Goal: Transaction & Acquisition: Purchase product/service

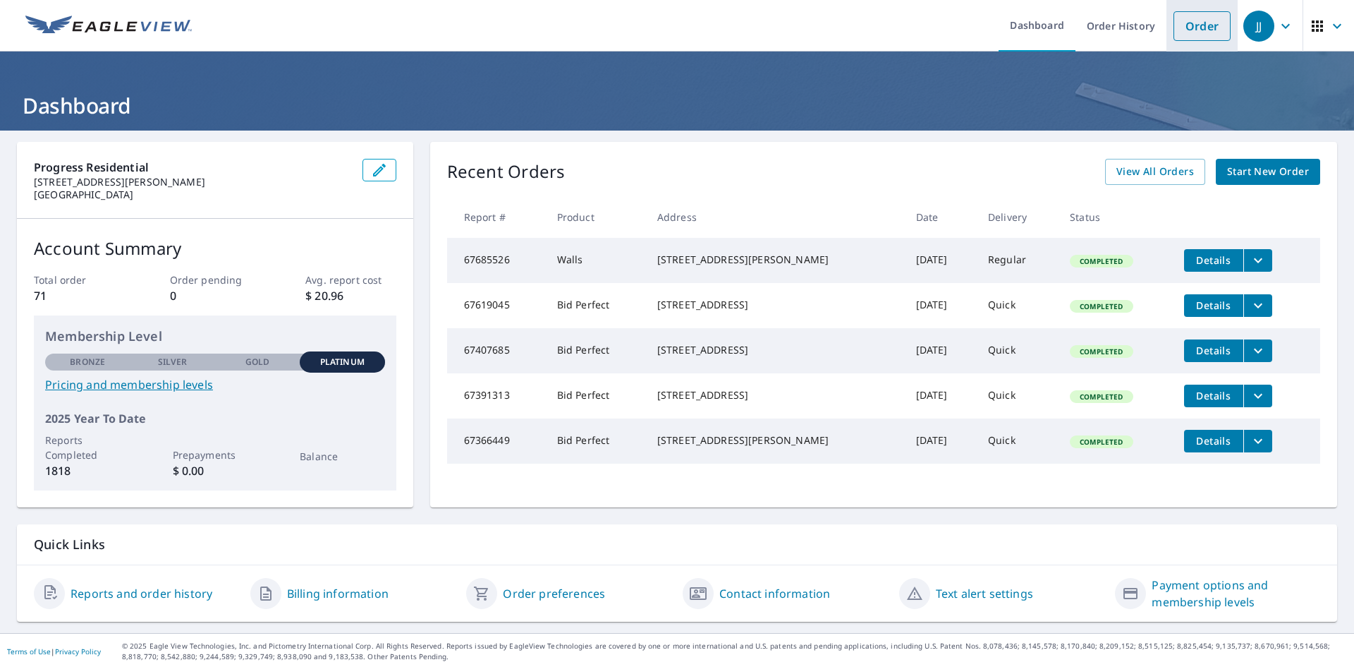
click at [1174, 28] on link "Order" at bounding box center [1202, 26] width 57 height 30
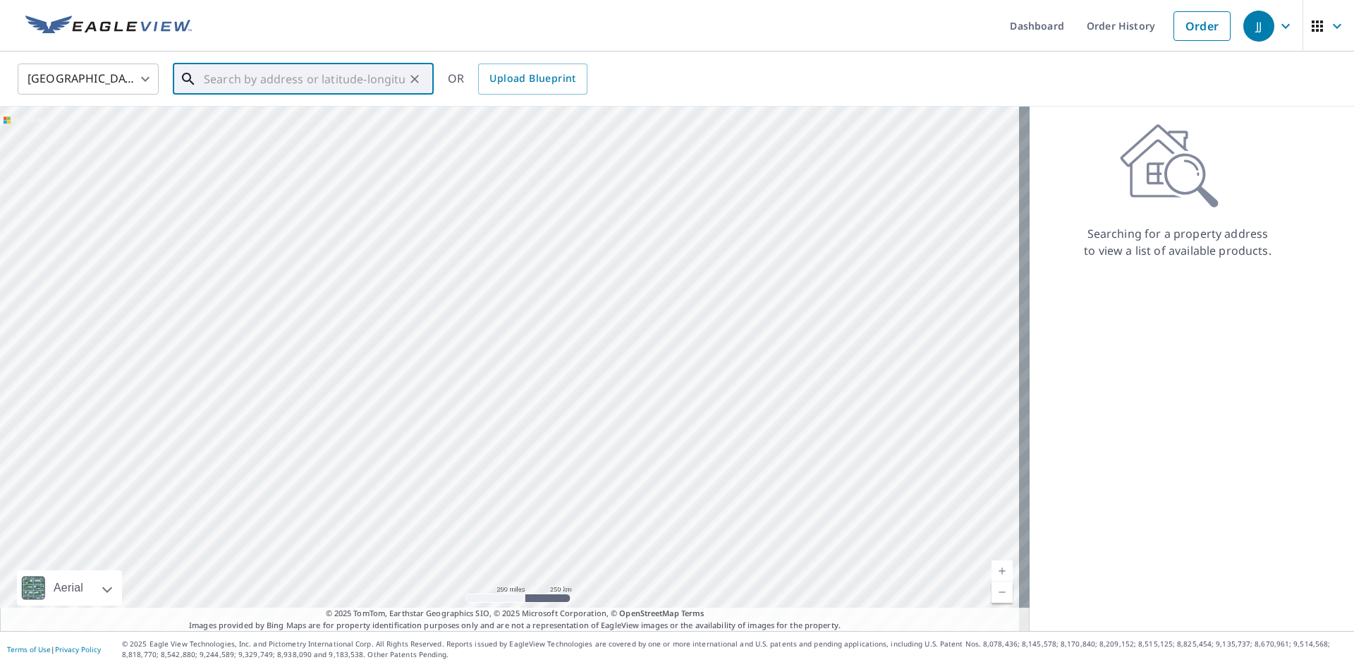
click at [280, 73] on input "text" at bounding box center [304, 79] width 201 height 40
paste input "[STREET_ADDRESS][PERSON_NAME][PERSON_NAME]"
click at [277, 119] on span "1516 [PERSON_NAME] Dr" at bounding box center [312, 119] width 222 height 17
type input "[STREET_ADDRESS][PERSON_NAME][PERSON_NAME]"
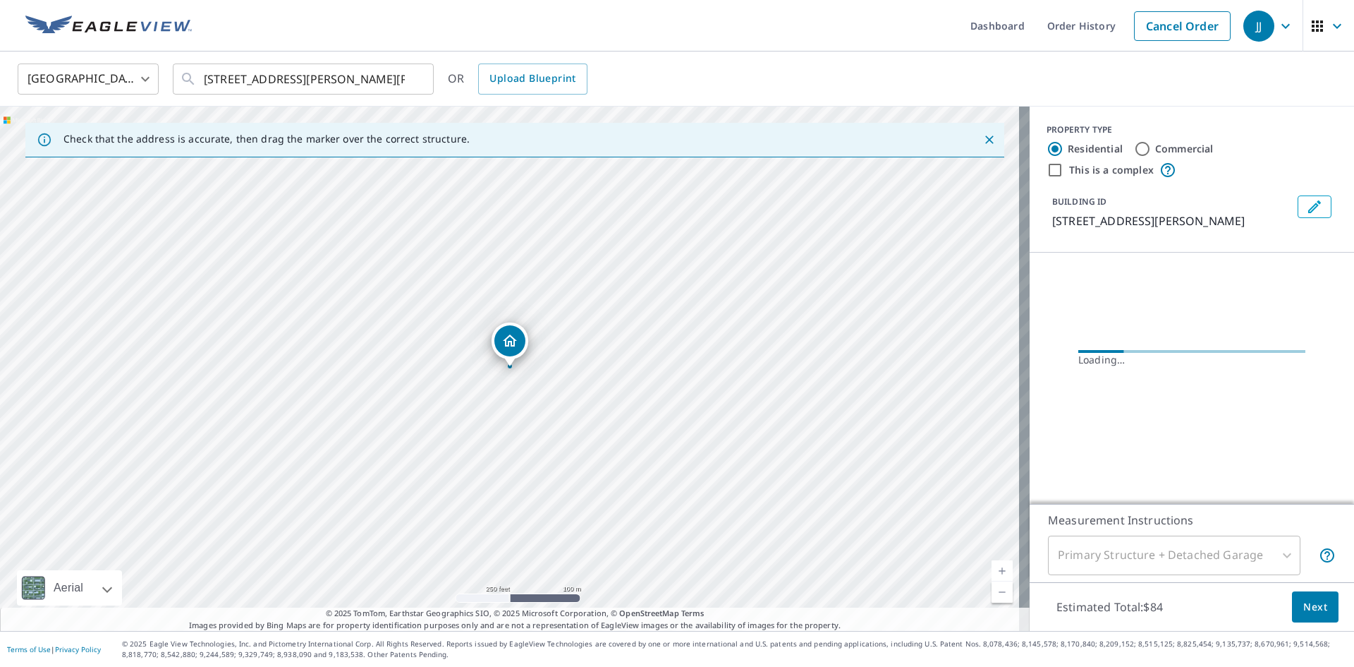
click at [844, 75] on div "United States [GEOGRAPHIC_DATA] ​ [STREET_ADDRESS][PERSON_NAME][PERSON_NAME] ​ …" at bounding box center [672, 78] width 1331 height 33
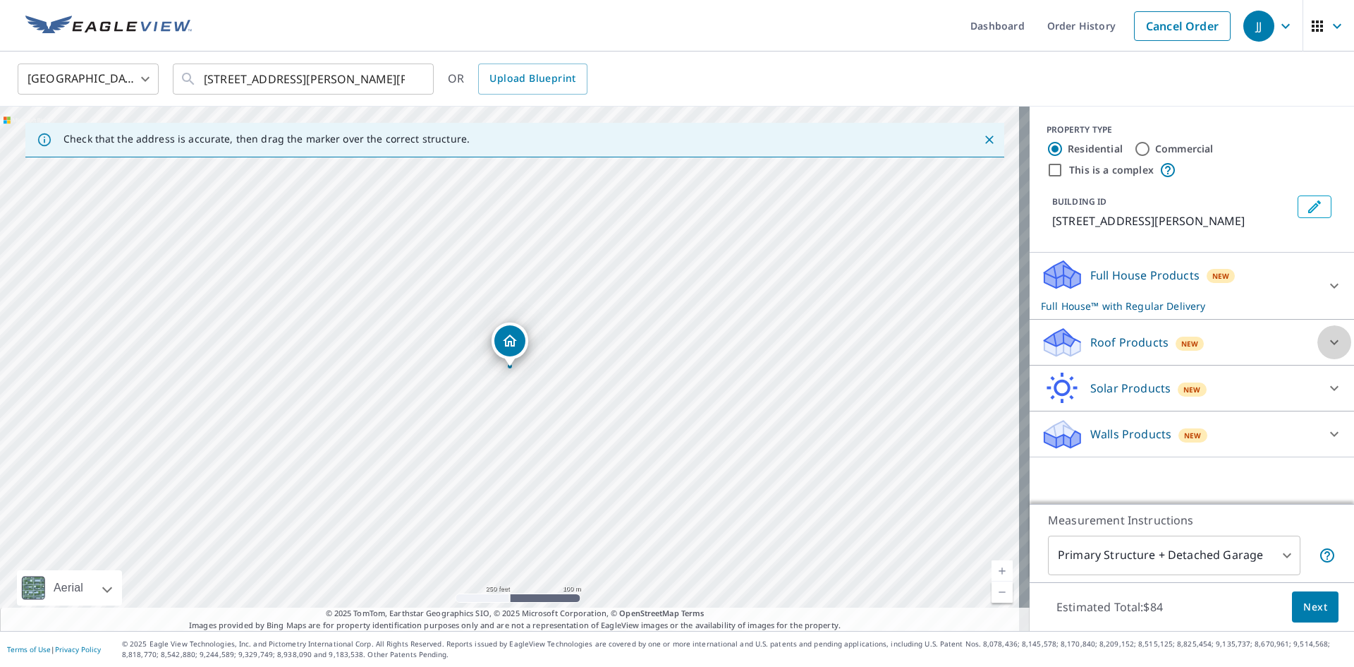
click at [1326, 339] on icon at bounding box center [1334, 342] width 17 height 17
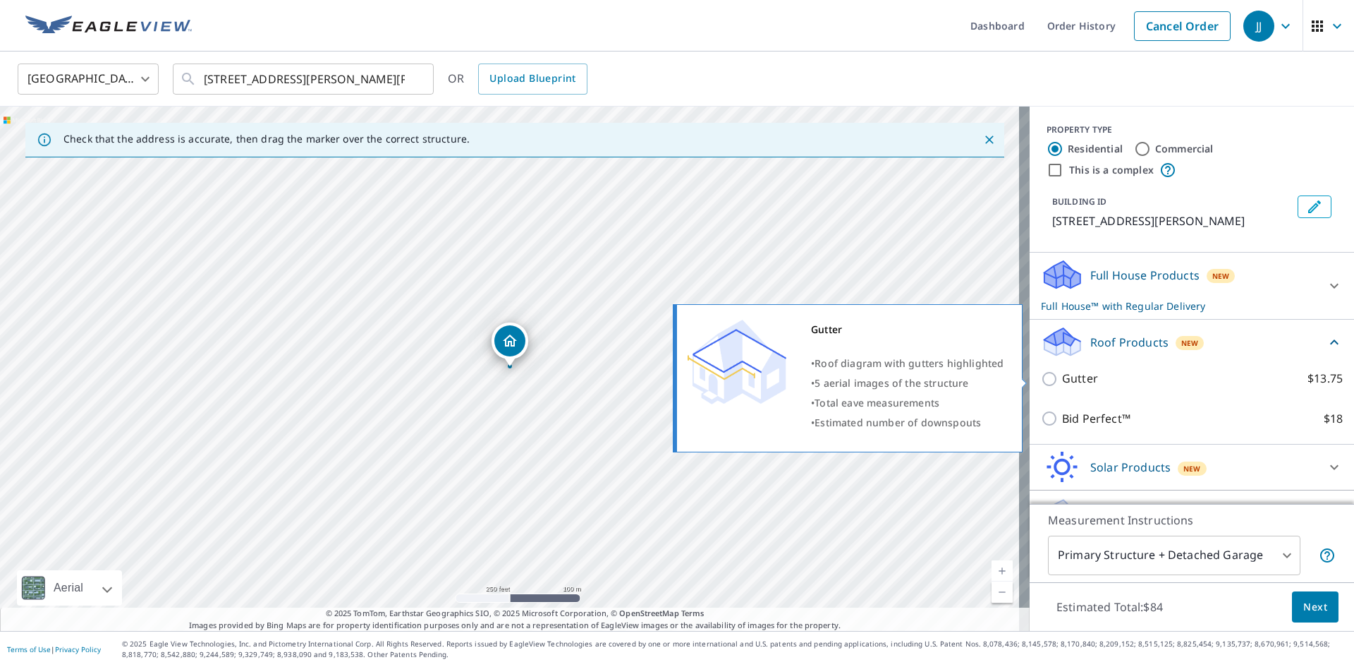
click at [1062, 386] on p "Gutter" at bounding box center [1080, 379] width 36 height 18
click at [1060, 386] on input "Gutter $13.75" at bounding box center [1051, 378] width 21 height 17
checkbox input "true"
checkbox input "false"
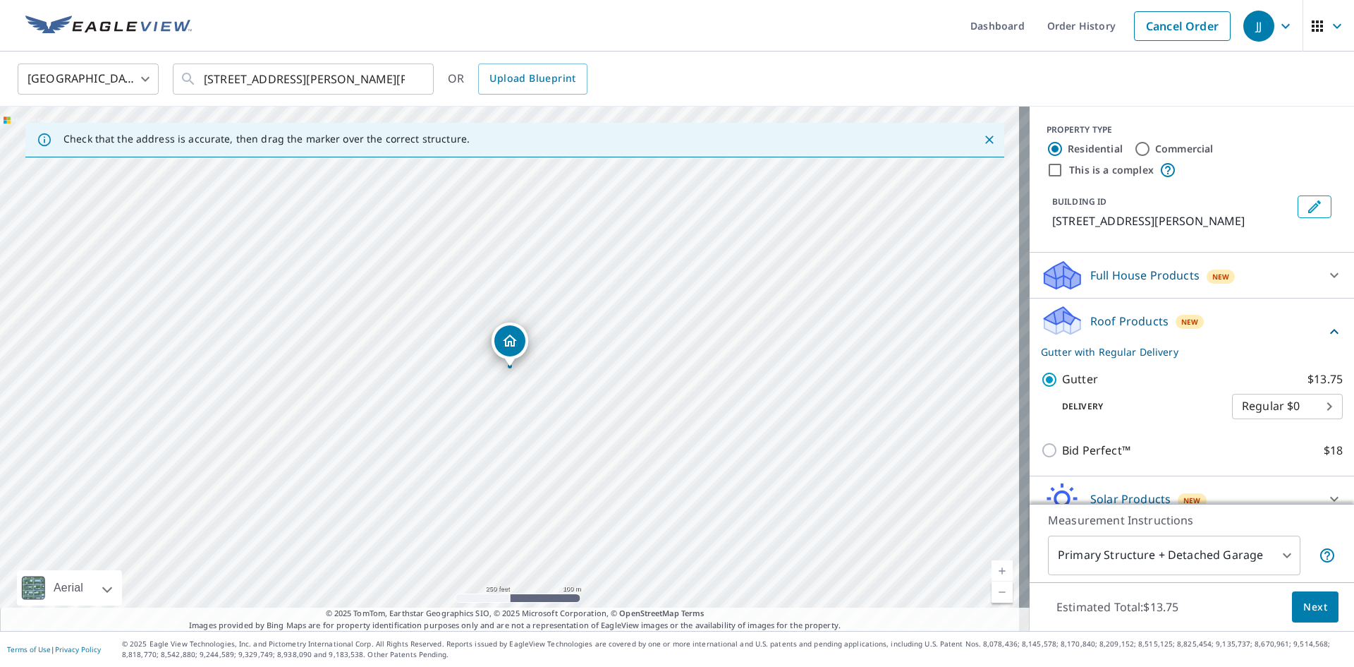
click at [1311, 605] on span "Next" at bounding box center [1316, 607] width 24 height 18
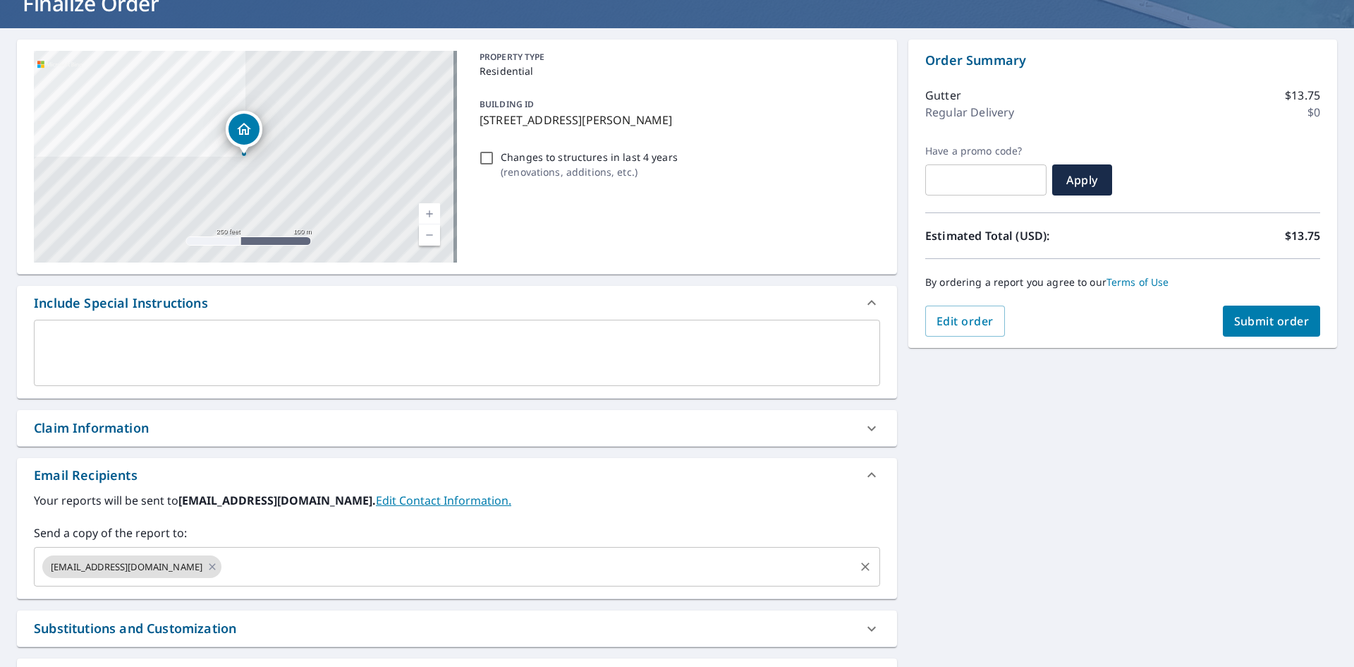
scroll to position [231, 0]
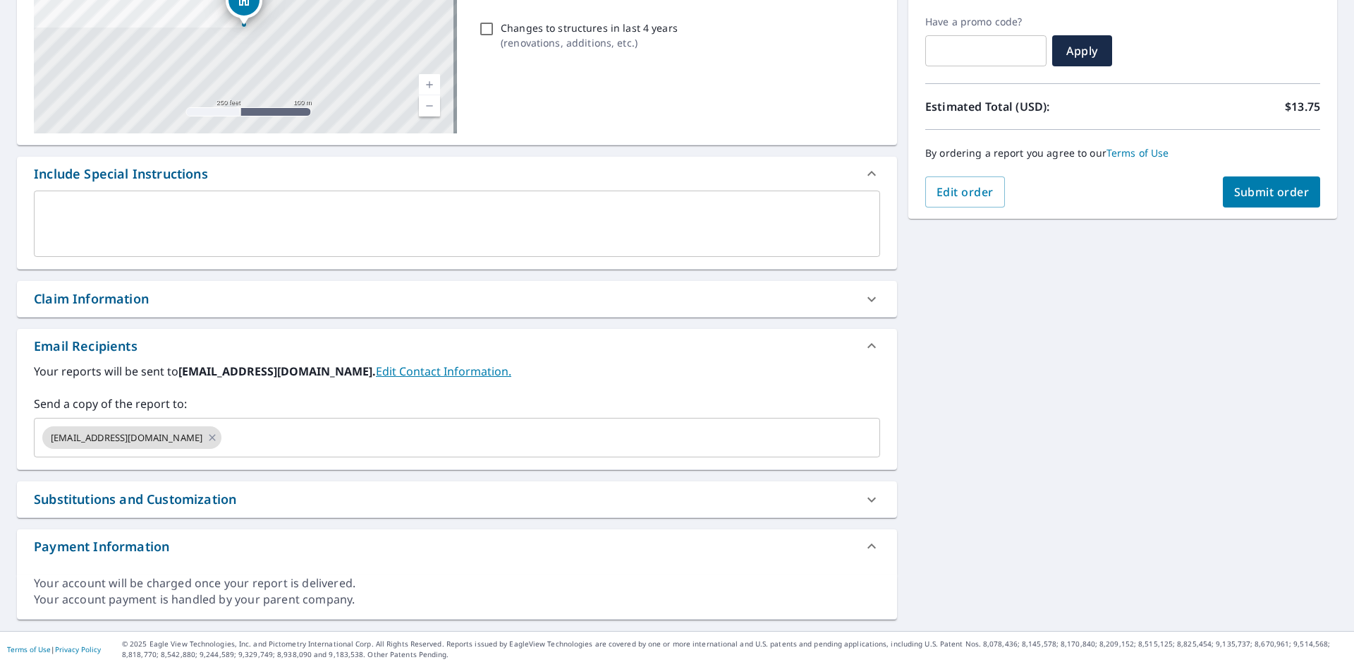
click at [230, 297] on div "Claim Information" at bounding box center [444, 298] width 821 height 19
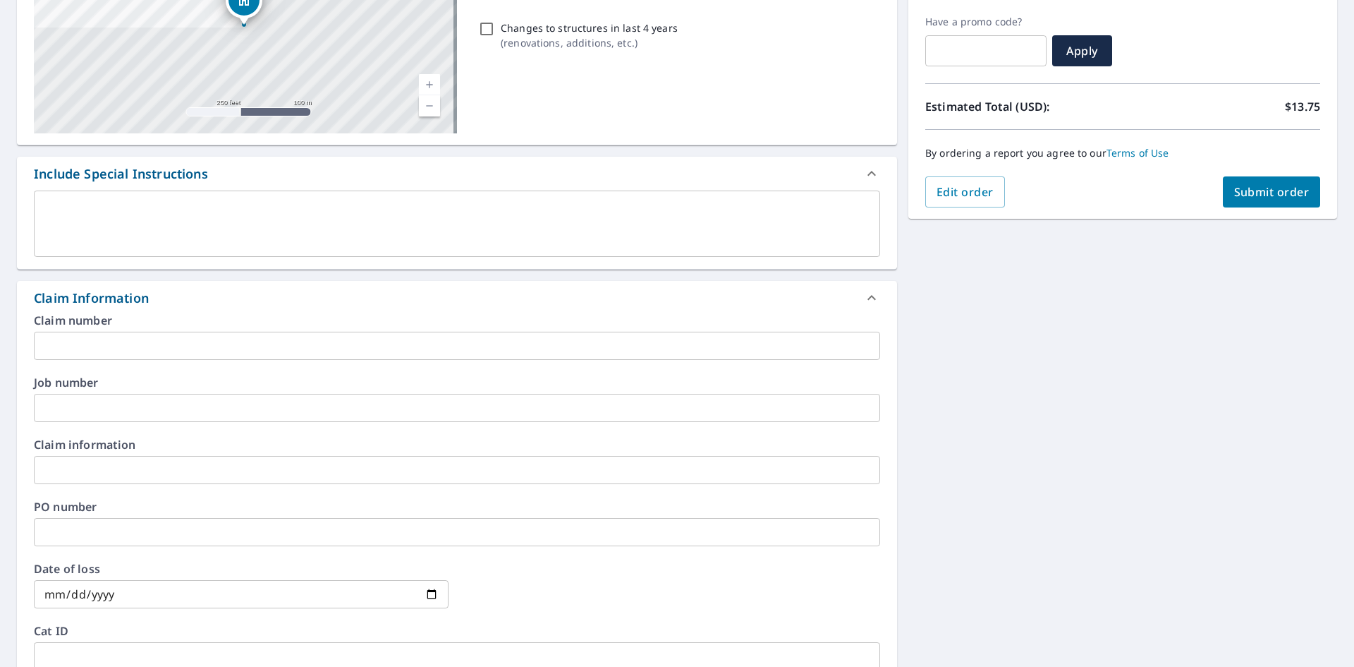
click at [94, 517] on div "PO number ​" at bounding box center [457, 523] width 847 height 45
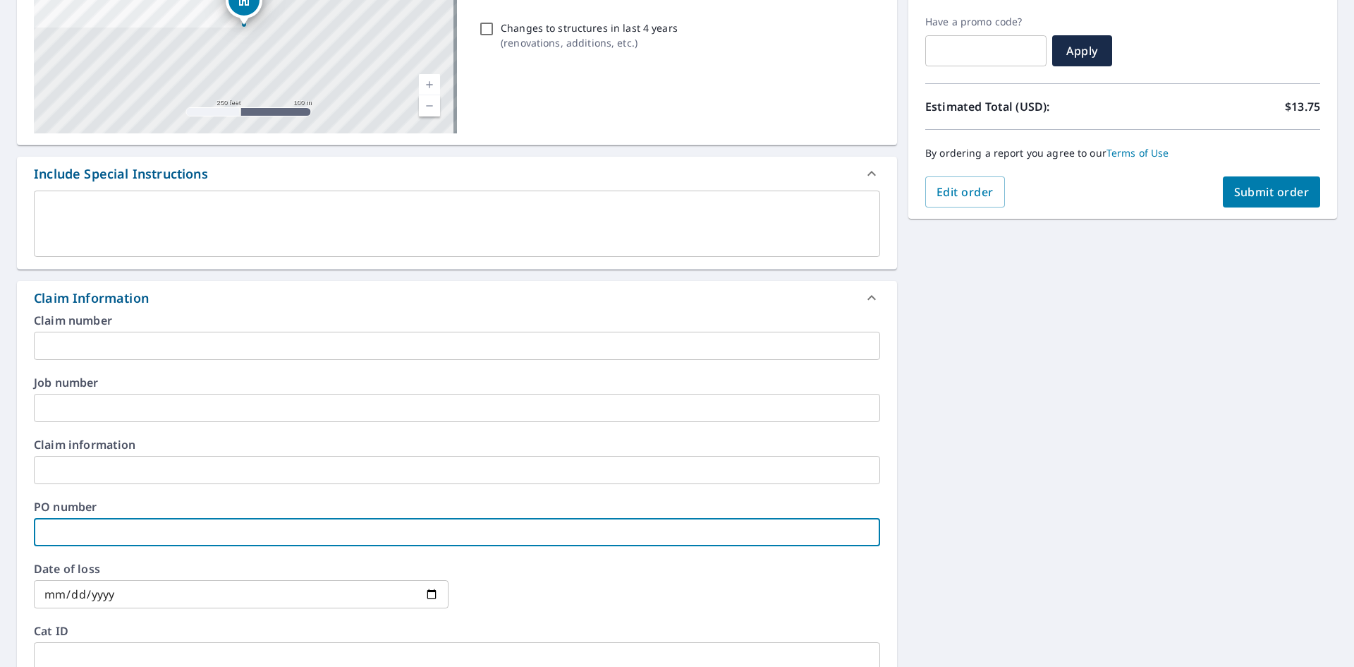
click at [100, 524] on input "text" at bounding box center [457, 532] width 847 height 28
paste input "143373"
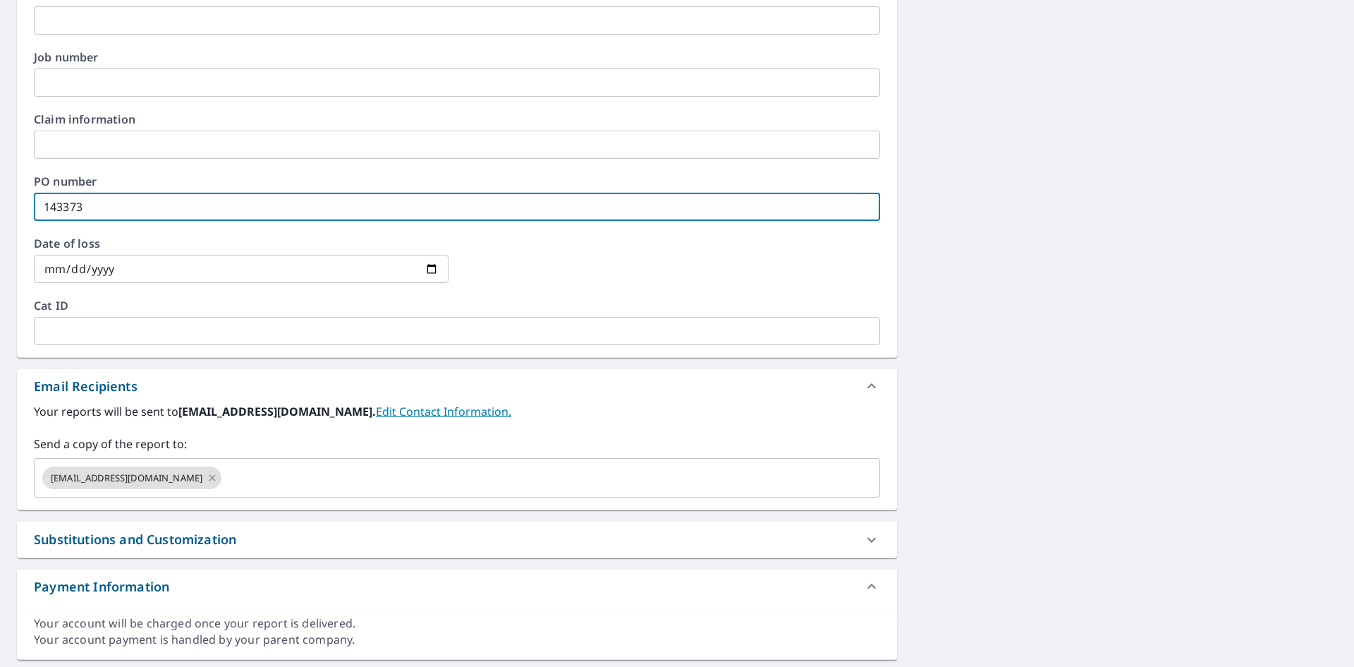
scroll to position [597, 0]
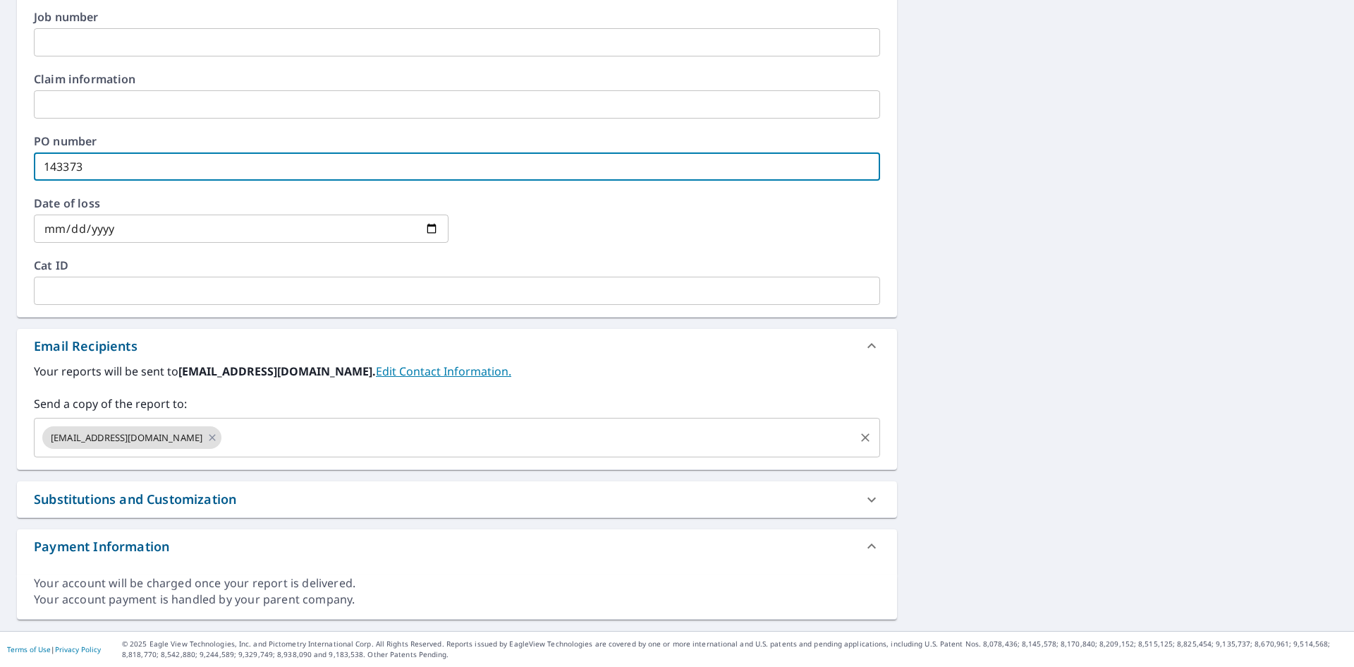
click at [211, 436] on icon at bounding box center [212, 438] width 11 height 16
type input "143373"
click at [213, 437] on input "text" at bounding box center [446, 437] width 813 height 27
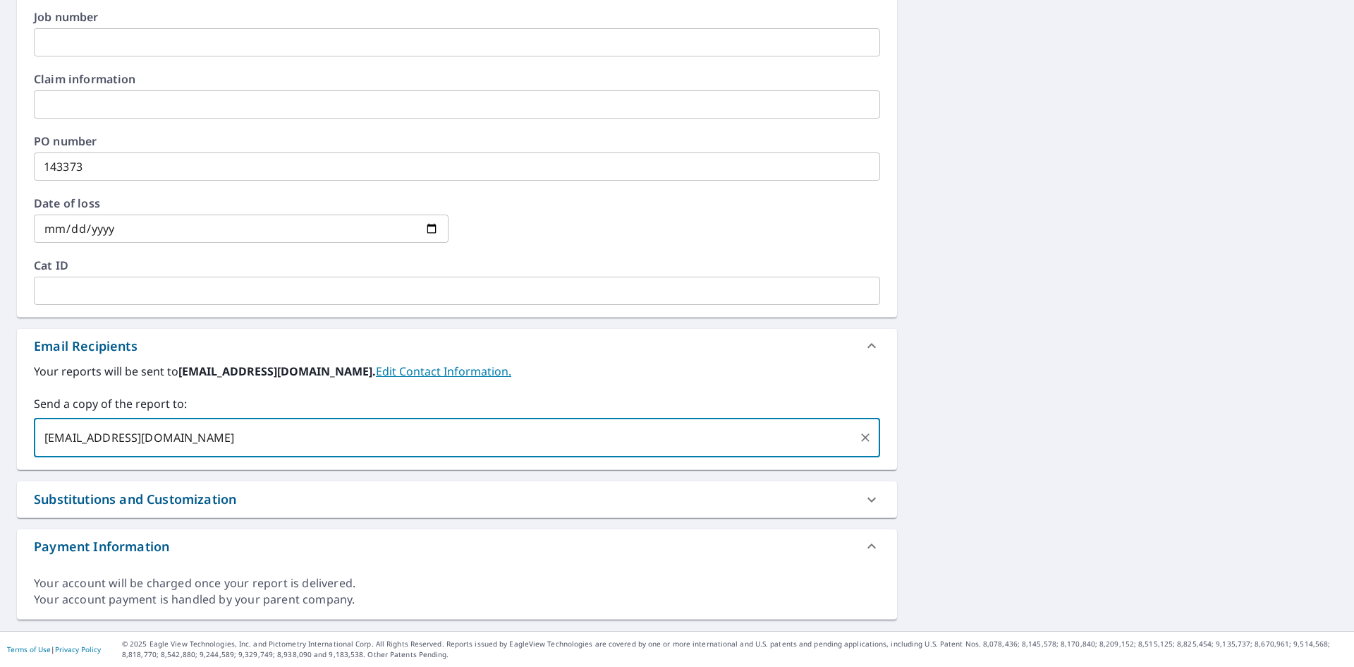
type input "[EMAIL_ADDRESS][DOMAIN_NAME]"
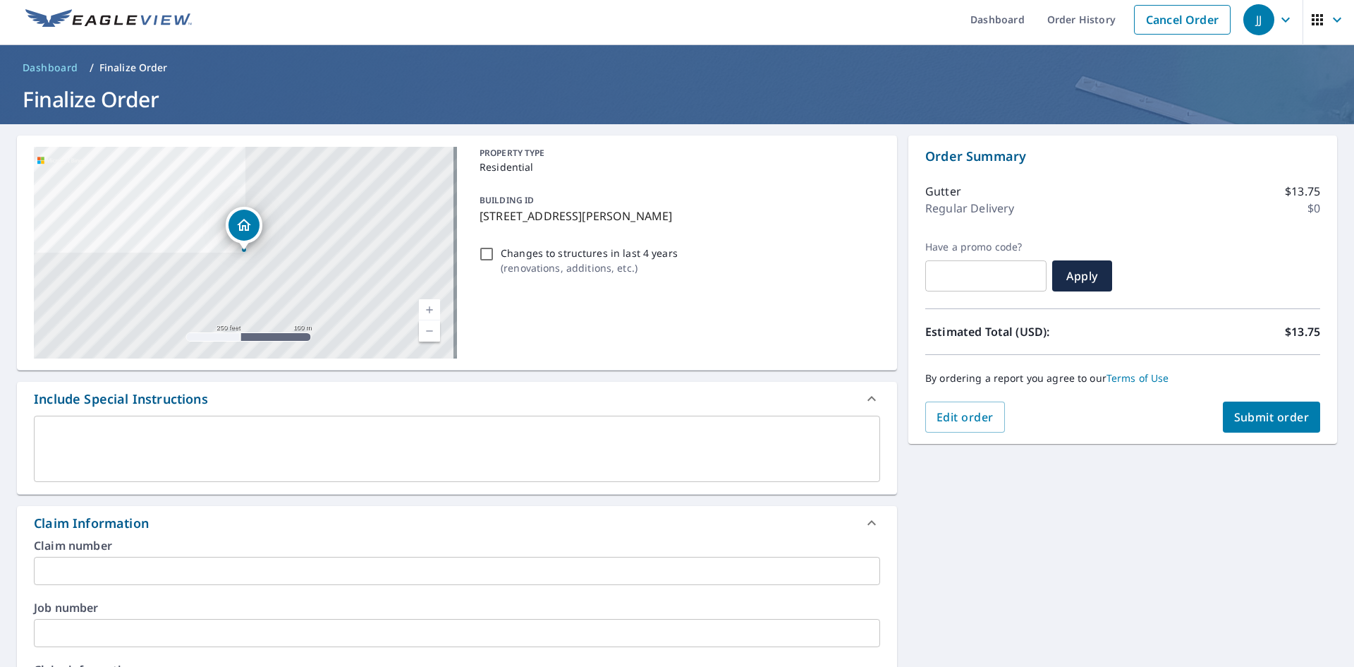
scroll to position [0, 0]
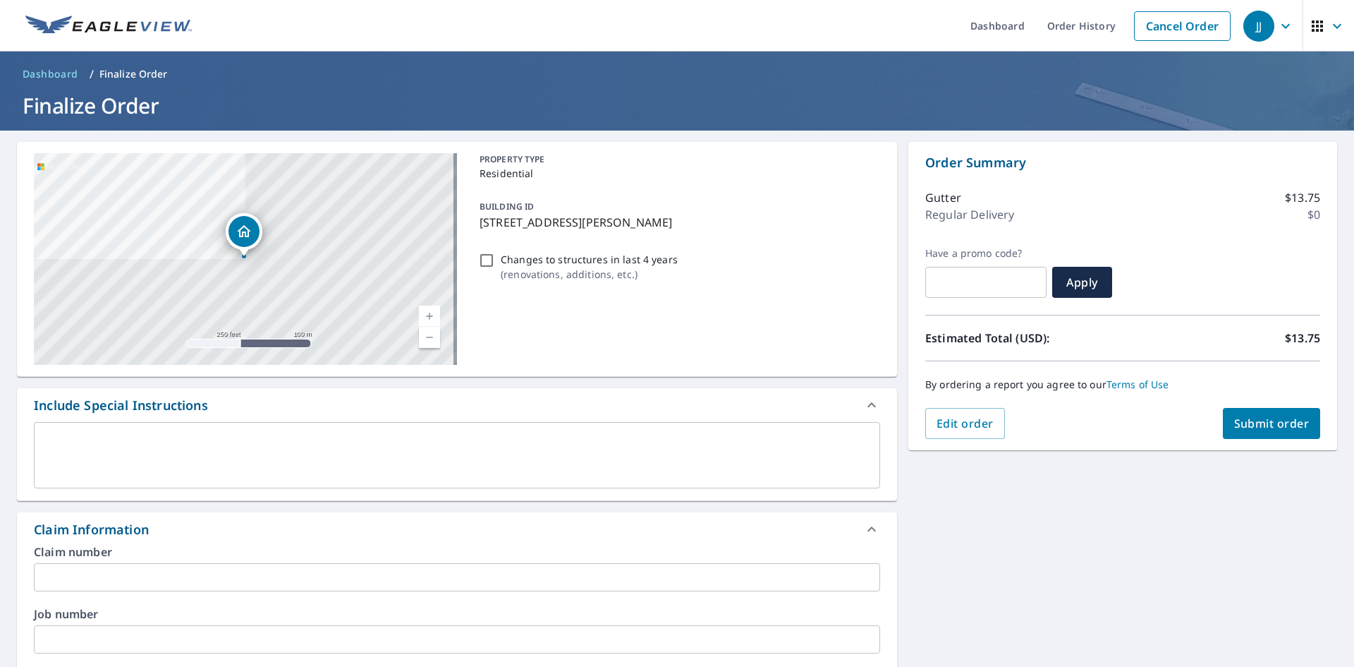
click at [868, 528] on icon at bounding box center [871, 529] width 17 height 17
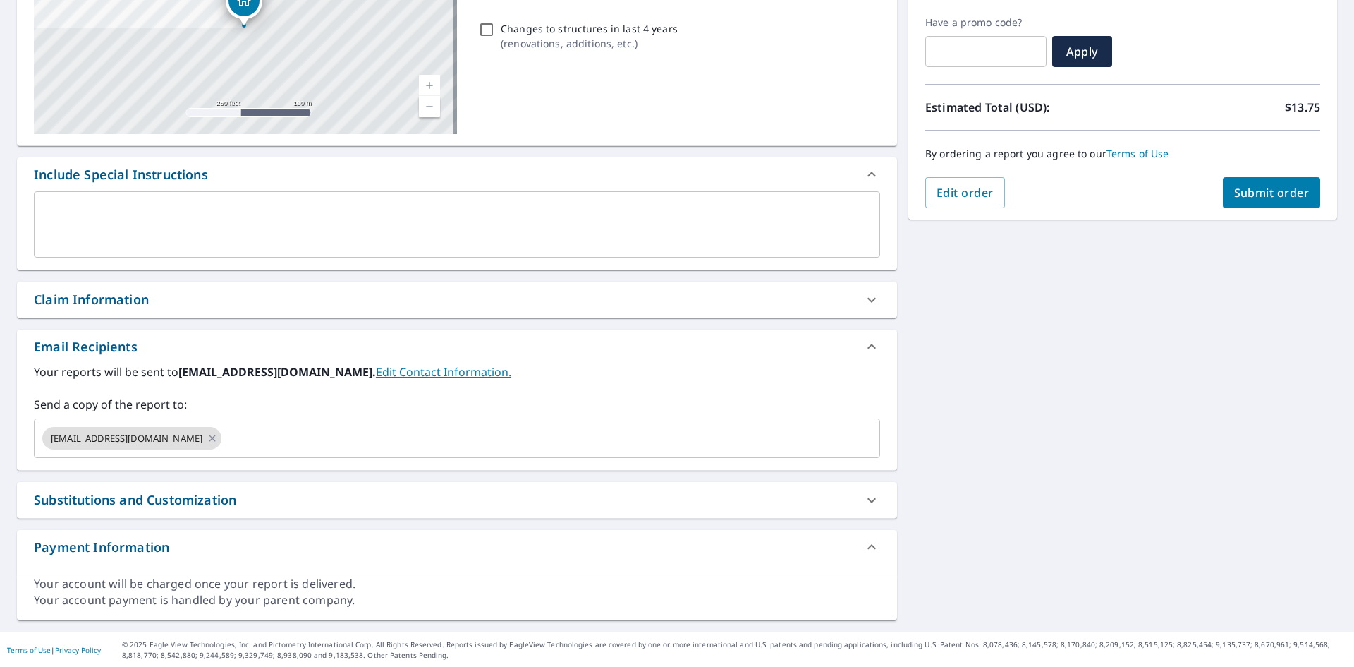
scroll to position [231, 0]
click at [1256, 186] on span "Submit order" at bounding box center [1272, 192] width 75 height 16
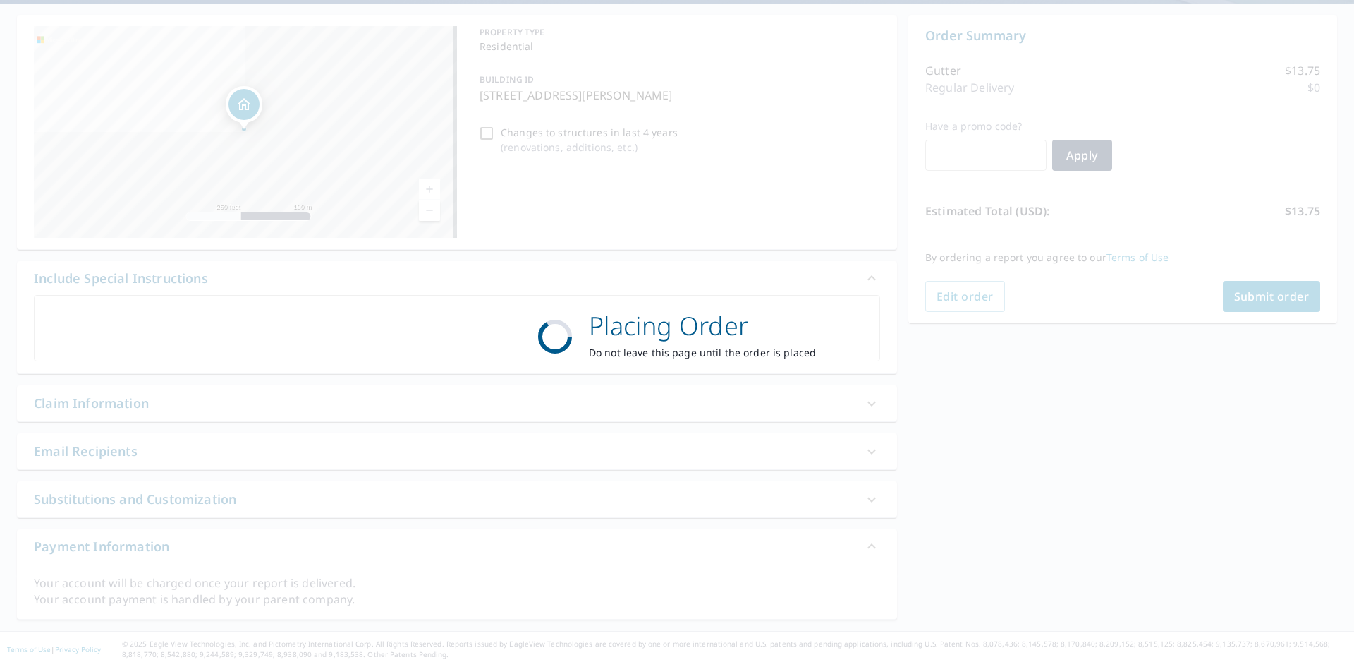
scroll to position [127, 0]
